Goal: Task Accomplishment & Management: Use online tool/utility

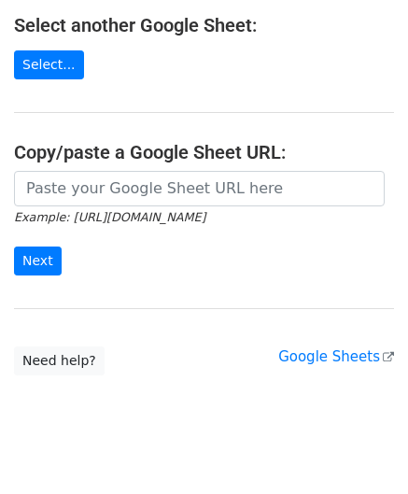
scroll to position [245, 0]
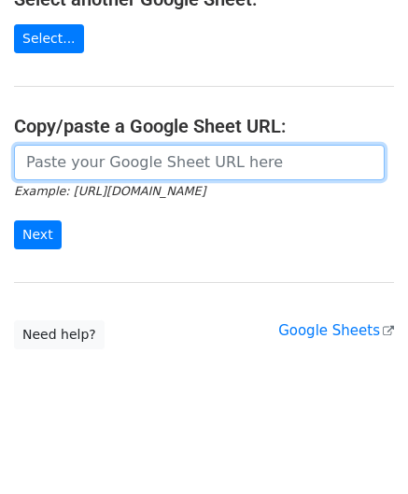
click at [73, 162] on input "url" at bounding box center [199, 162] width 371 height 35
paste input "https://docs.google.com/spreadsheets/d/1BxwzgeX9aSr6NOfesAnG-PvGxDH99I5gz5iWFdN…"
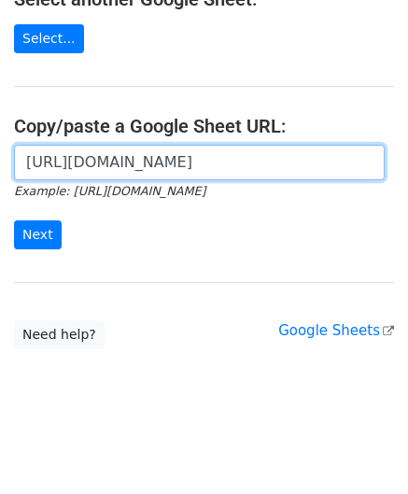
scroll to position [0, 404]
type input "https://docs.google.com/spreadsheets/d/1BxwzgeX9aSr6NOfesAnG-PvGxDH99I5gz5iWFdN…"
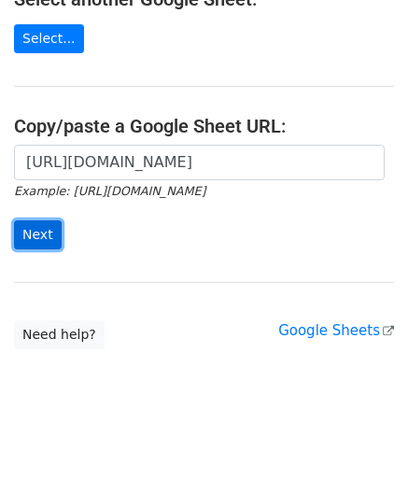
scroll to position [0, 0]
click at [42, 220] on input "Next" at bounding box center [38, 234] width 48 height 29
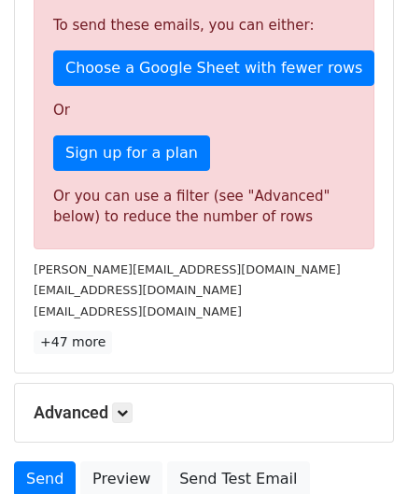
scroll to position [630, 0]
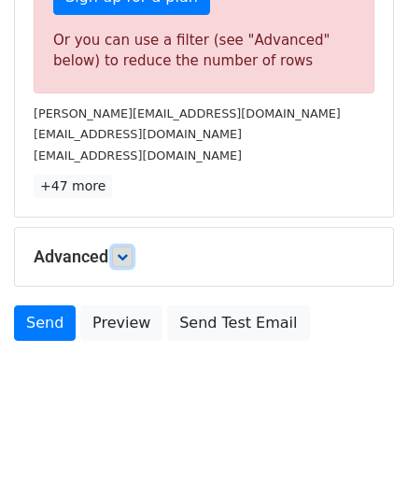
click at [126, 252] on icon at bounding box center [122, 256] width 11 height 11
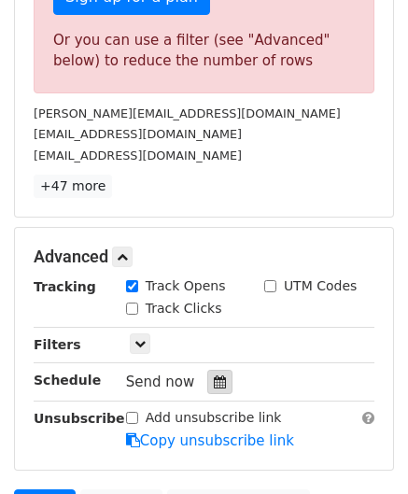
click at [215, 376] on icon at bounding box center [220, 381] width 12 height 13
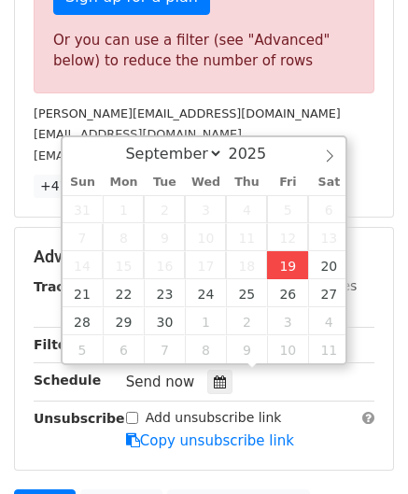
type input "[DATE] 12:00"
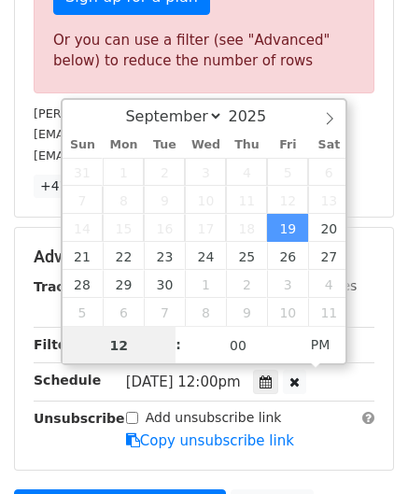
paste input "9"
type input "19"
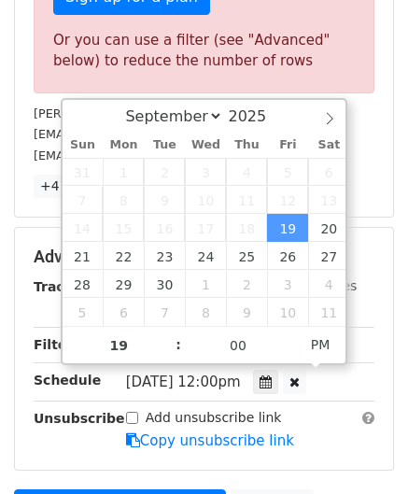
type input "[DATE] 19:00"
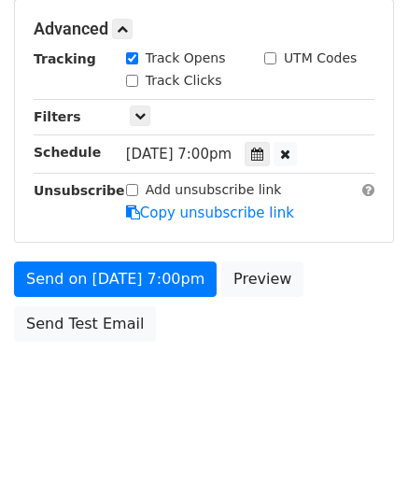
scroll to position [640, 0]
